Goal: Transaction & Acquisition: Purchase product/service

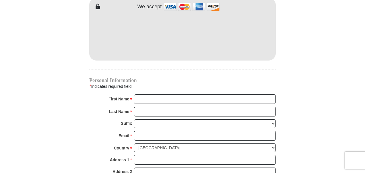
scroll to position [546, 0]
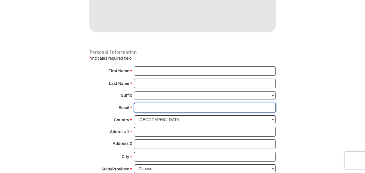
click at [139, 103] on input "Email *" at bounding box center [205, 108] width 142 height 10
type input "[EMAIL_ADDRESS][DOMAIN_NAME]"
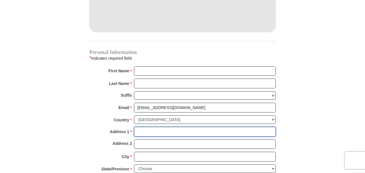
type input "[STREET_ADDRESS]"
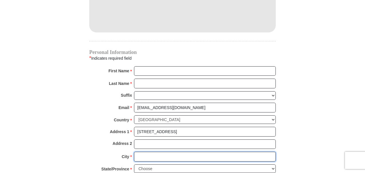
type input "[GEOGRAPHIC_DATA]"
select select "[GEOGRAPHIC_DATA]"
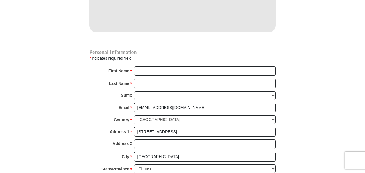
type input "76135-9056"
type input "8174846700"
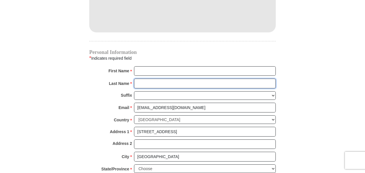
click at [150, 79] on input "Last Name *" at bounding box center [205, 84] width 142 height 10
type input "[PERSON_NAME]"
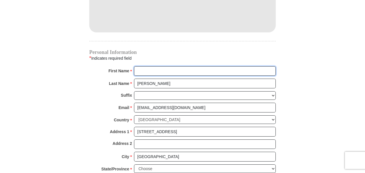
click at [143, 66] on input "First Name *" at bounding box center [205, 71] width 142 height 10
type input "[PERSON_NAME] & [PERSON_NAME]"
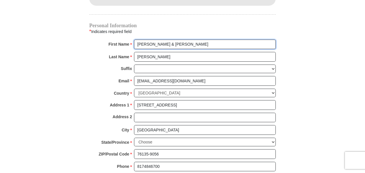
scroll to position [632, 0]
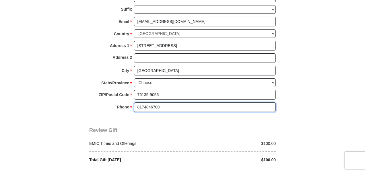
click at [171, 103] on input "8174846700" at bounding box center [205, 108] width 142 height 10
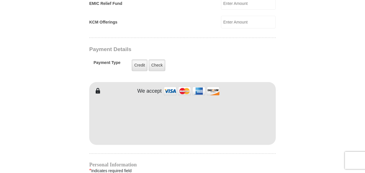
scroll to position [431, 0]
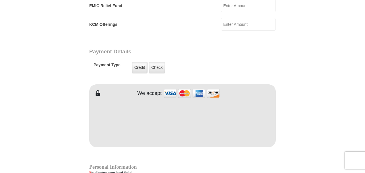
type input "[PHONE_NUMBER]"
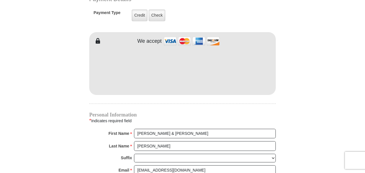
scroll to position [501, 0]
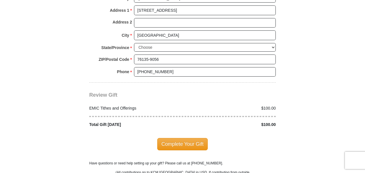
scroll to position [671, 0]
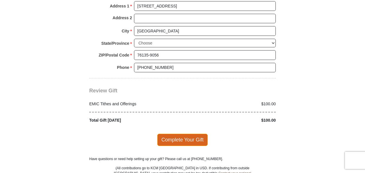
click at [191, 134] on span "Complete Your Gift" at bounding box center [182, 140] width 51 height 12
